Goal: Task Accomplishment & Management: Manage account settings

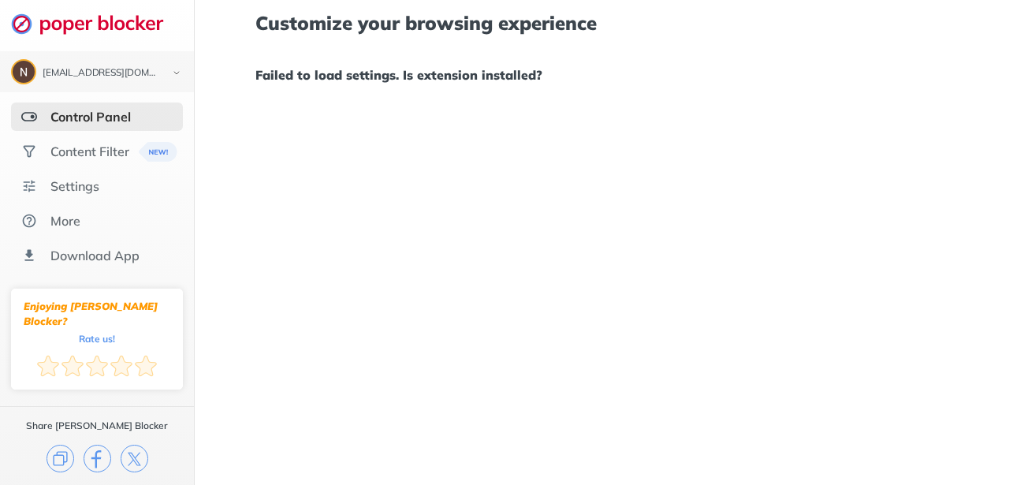
click at [102, 127] on div "Control Panel" at bounding box center [97, 116] width 172 height 28
click at [97, 151] on div "Content Filter" at bounding box center [89, 151] width 79 height 16
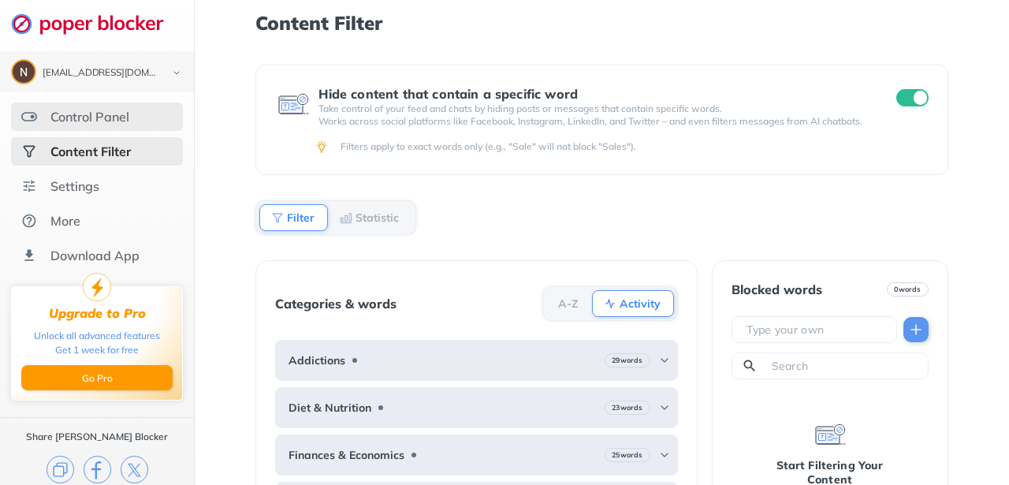
click at [136, 106] on div "Control Panel" at bounding box center [97, 116] width 172 height 28
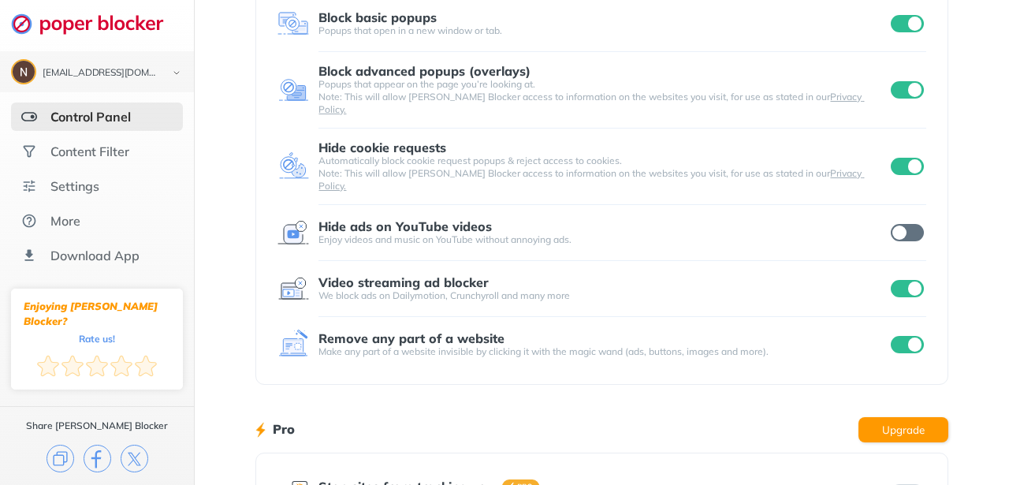
scroll to position [102, 0]
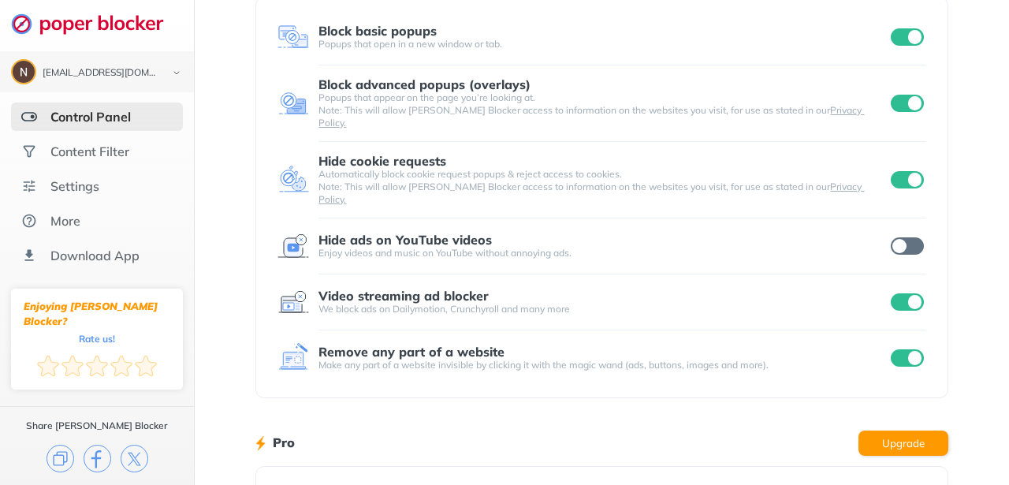
click at [908, 237] on input "checkbox" at bounding box center [907, 245] width 33 height 17
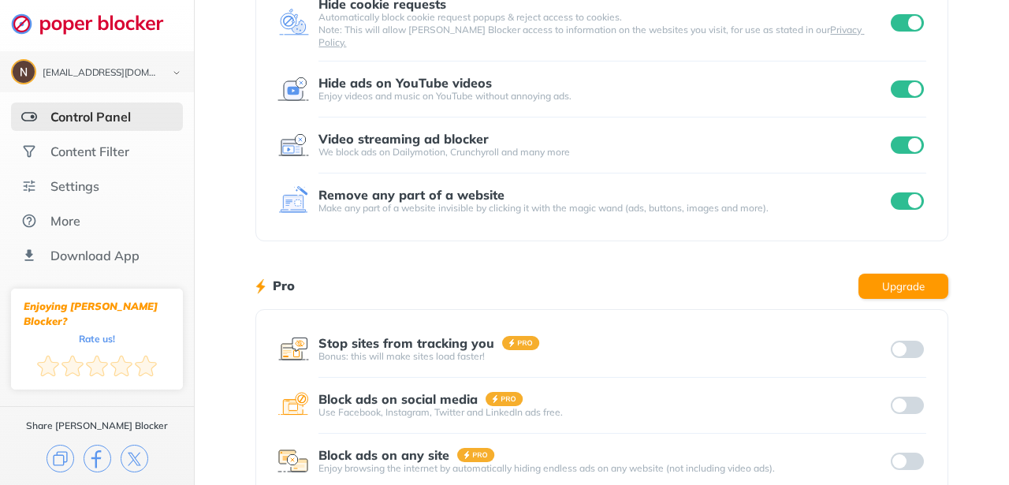
scroll to position [330, 0]
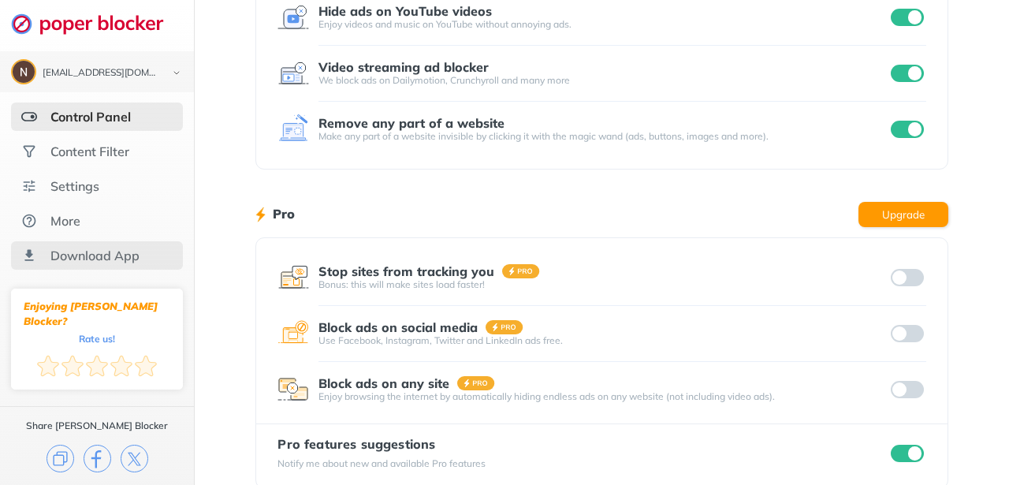
click at [103, 251] on div "Download App" at bounding box center [94, 255] width 89 height 16
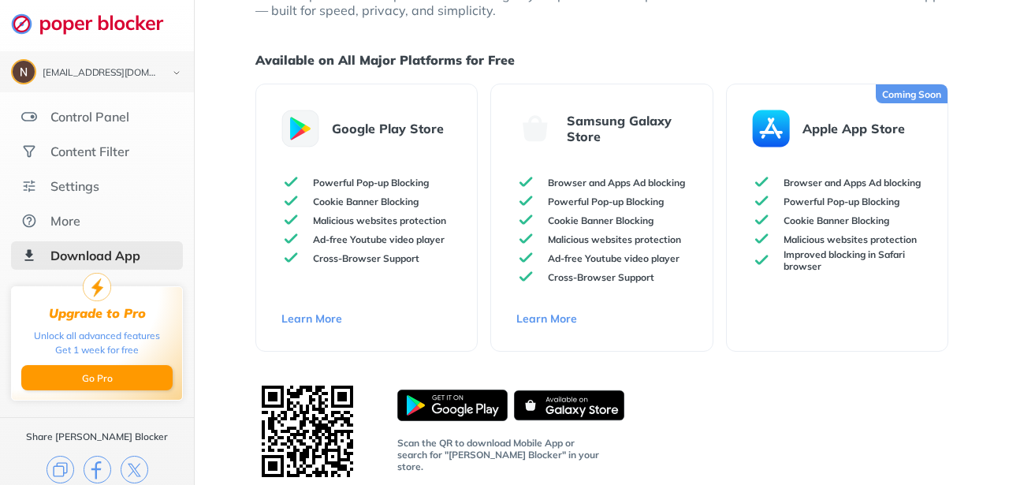
scroll to position [59, 0]
